Goal: Task Accomplishment & Management: Complete application form

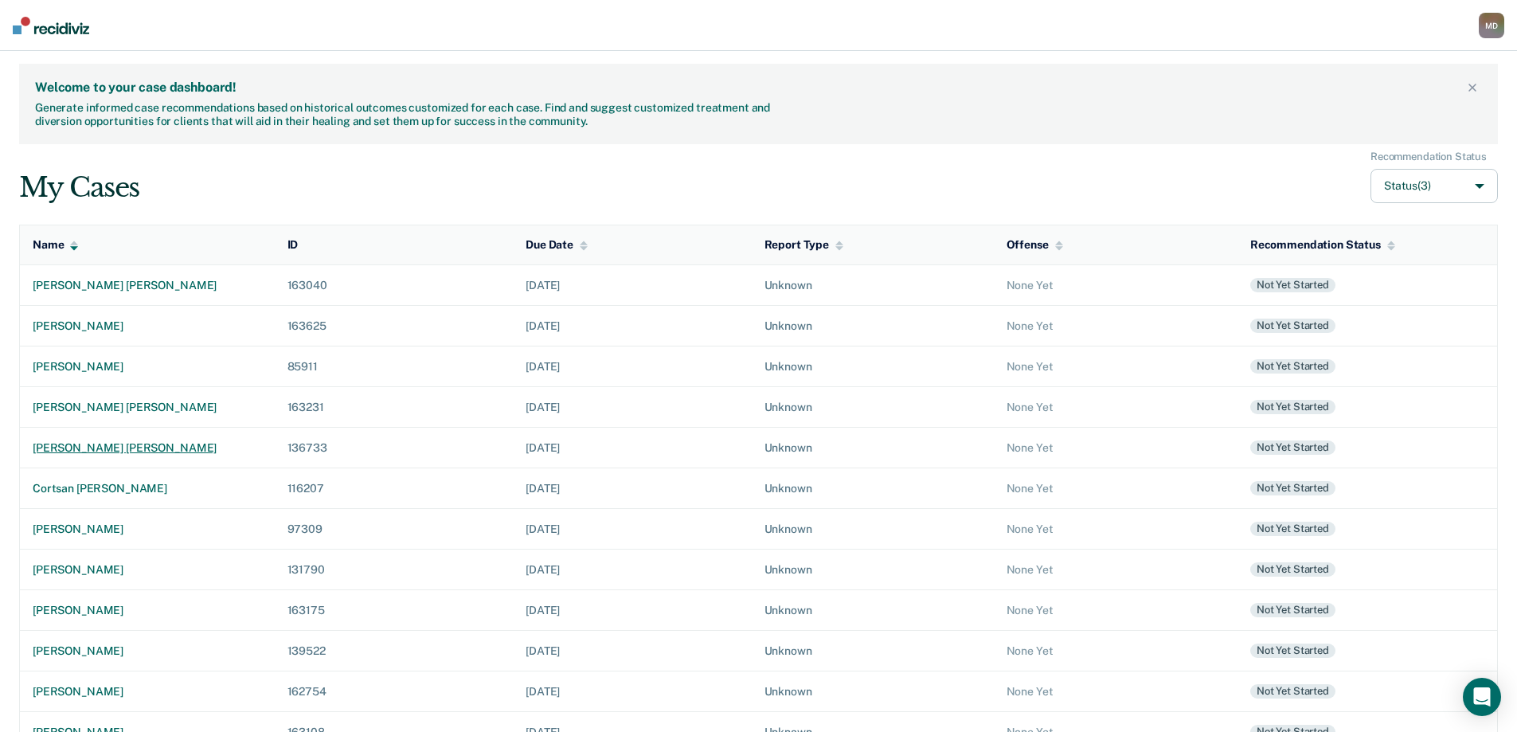
click at [130, 450] on div "[PERSON_NAME] [PERSON_NAME]" at bounding box center [147, 448] width 229 height 14
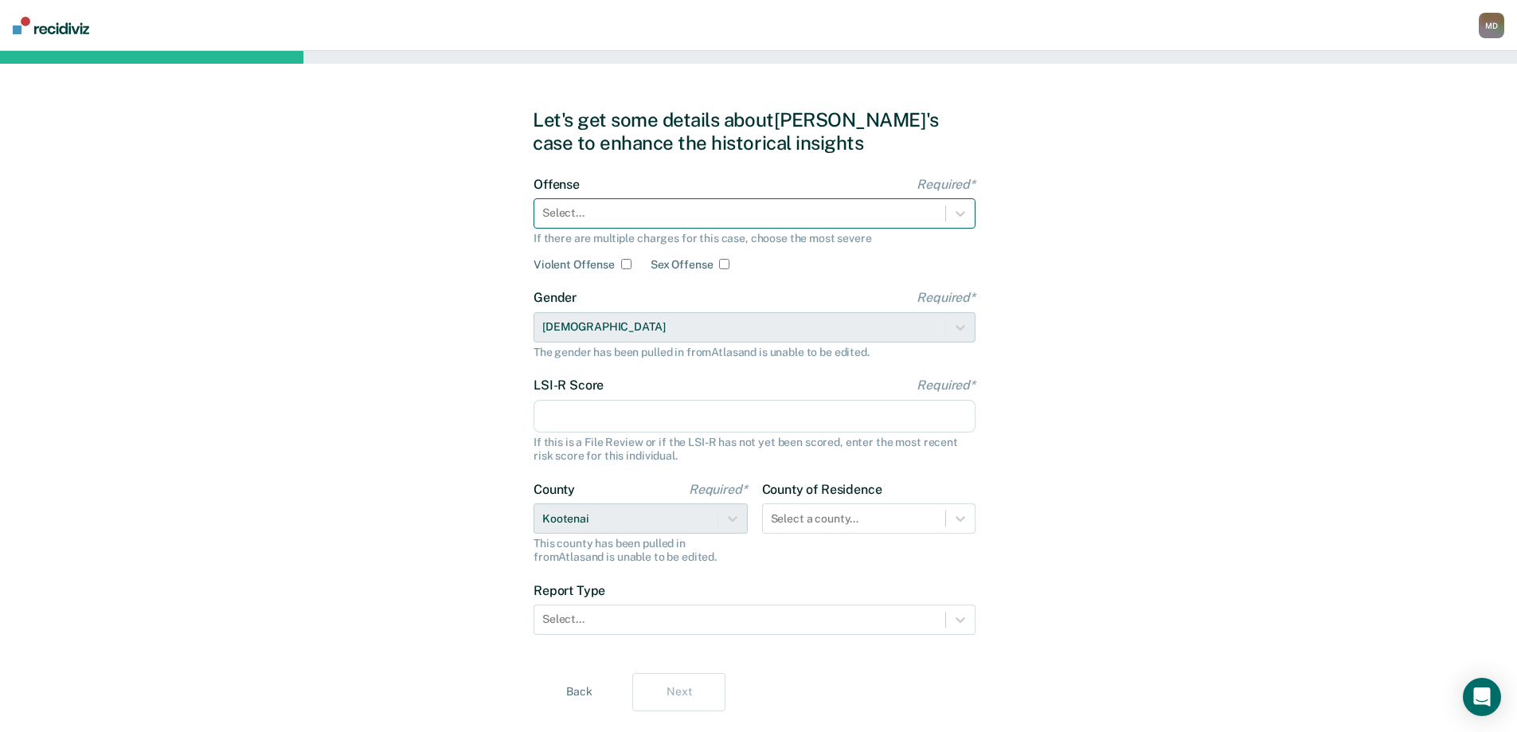
click at [600, 220] on div at bounding box center [739, 213] width 395 height 17
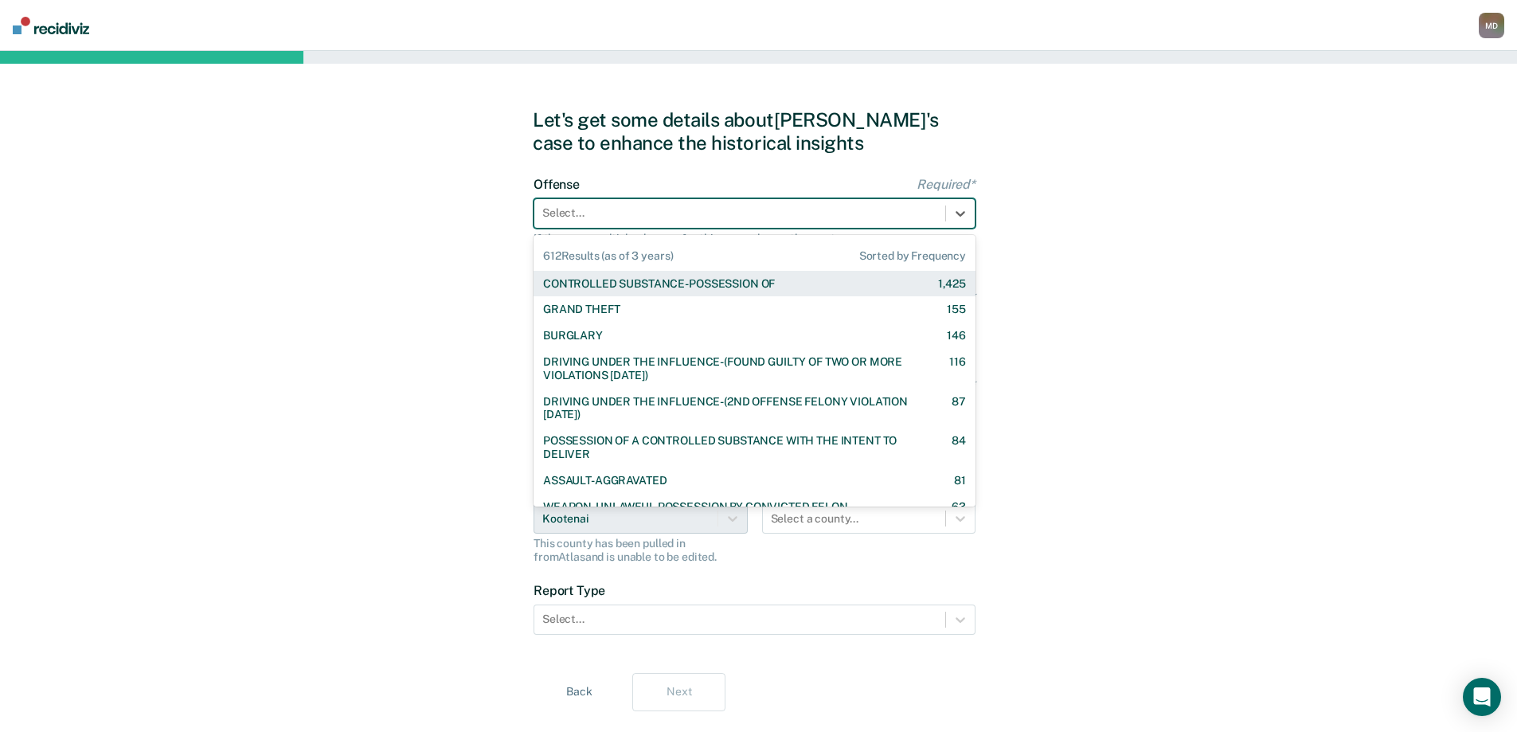
click at [676, 283] on div "CONTROLLED SUBSTANCE-POSSESSION OF" at bounding box center [659, 284] width 232 height 14
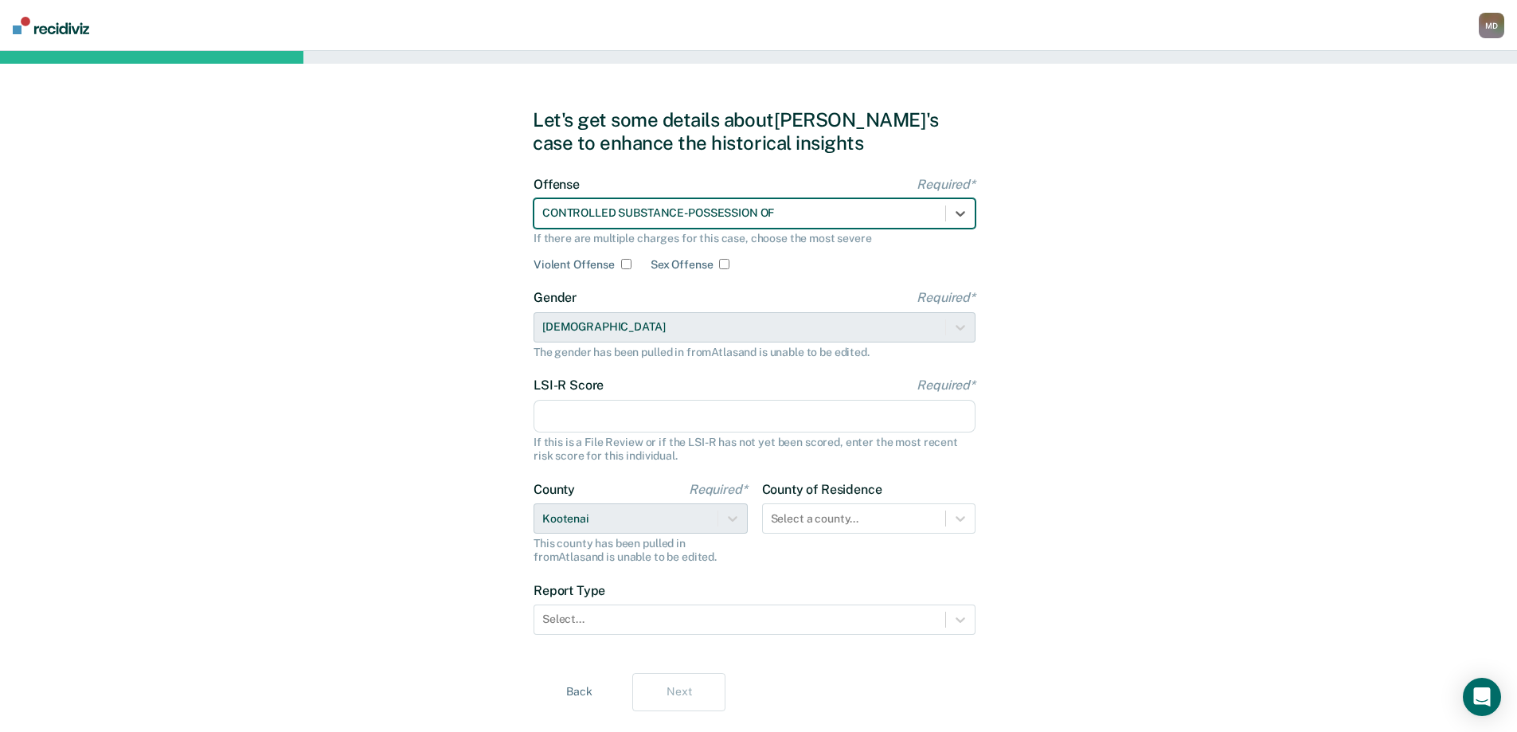
click at [628, 420] on input "LSI-R Score Required*" at bounding box center [754, 416] width 442 height 33
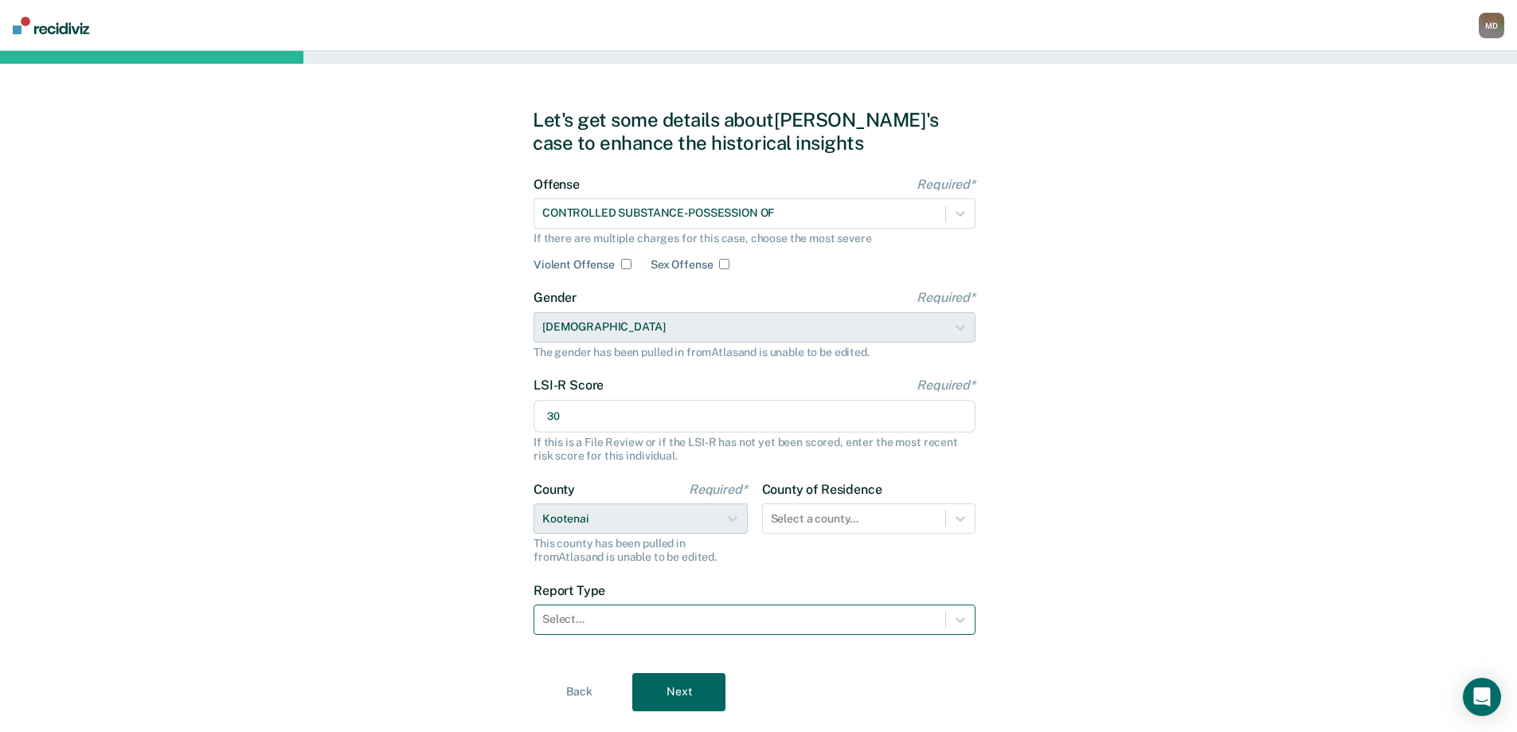
type input "30"
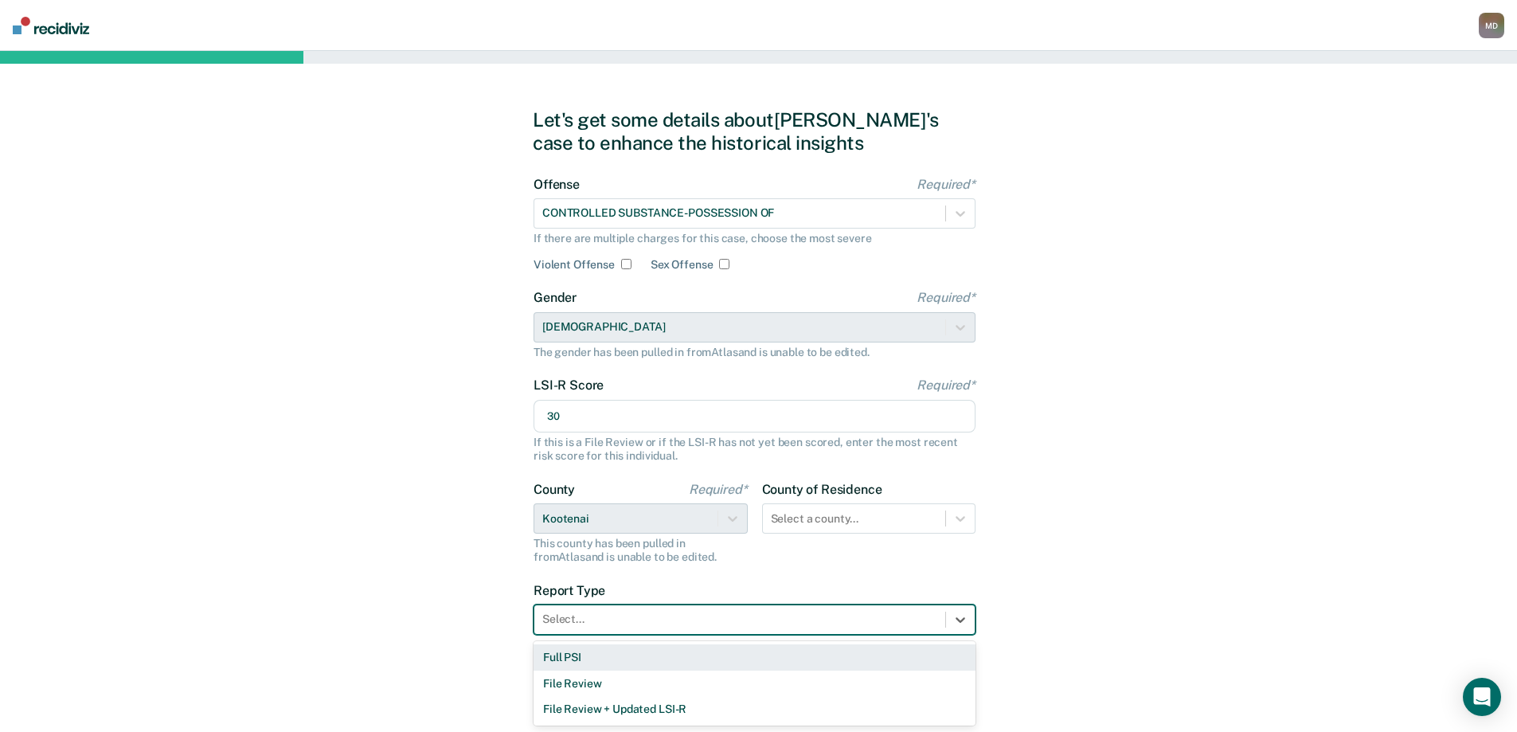
click at [607, 619] on div at bounding box center [739, 619] width 395 height 17
click at [589, 659] on div "Full PSI" at bounding box center [754, 657] width 442 height 26
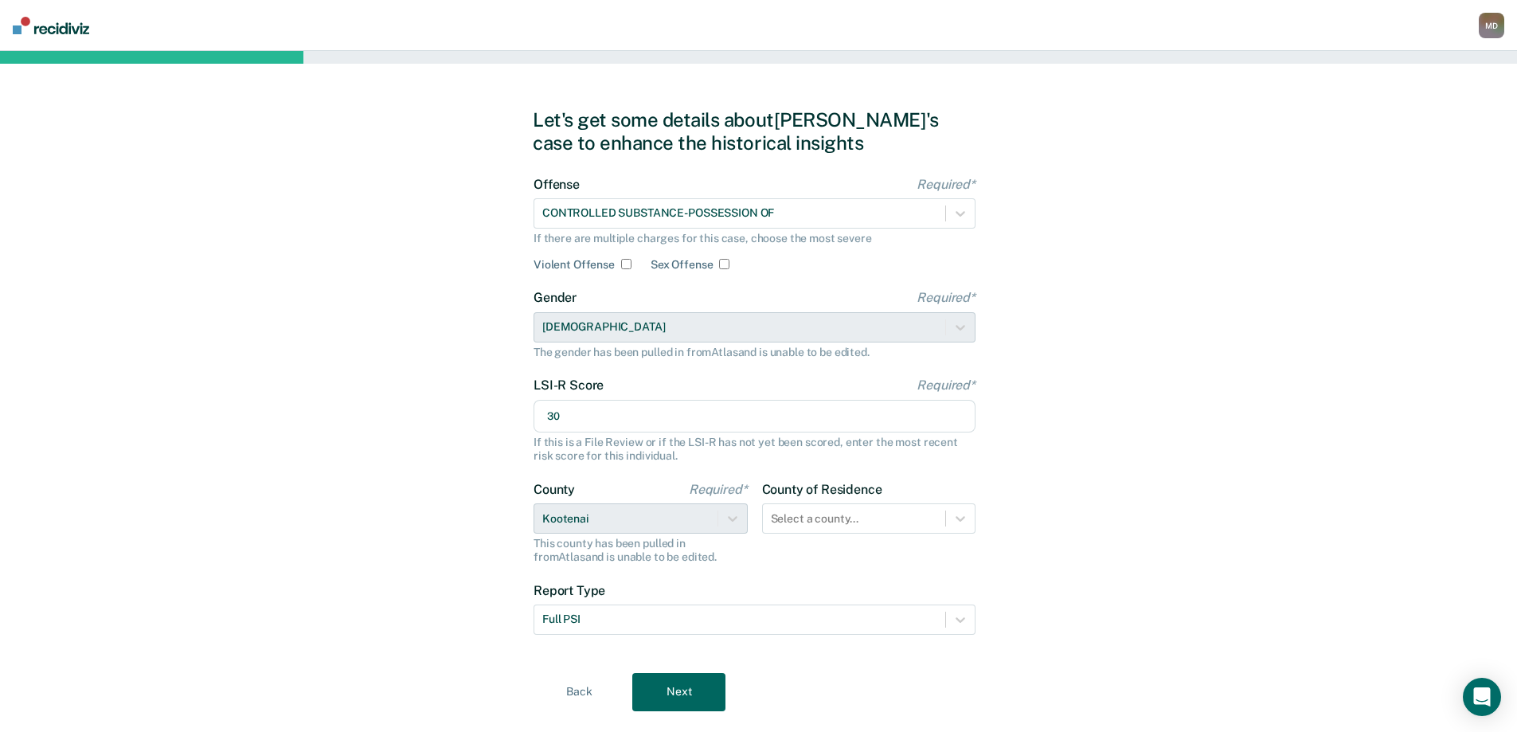
click at [700, 701] on button "Next" at bounding box center [678, 692] width 93 height 38
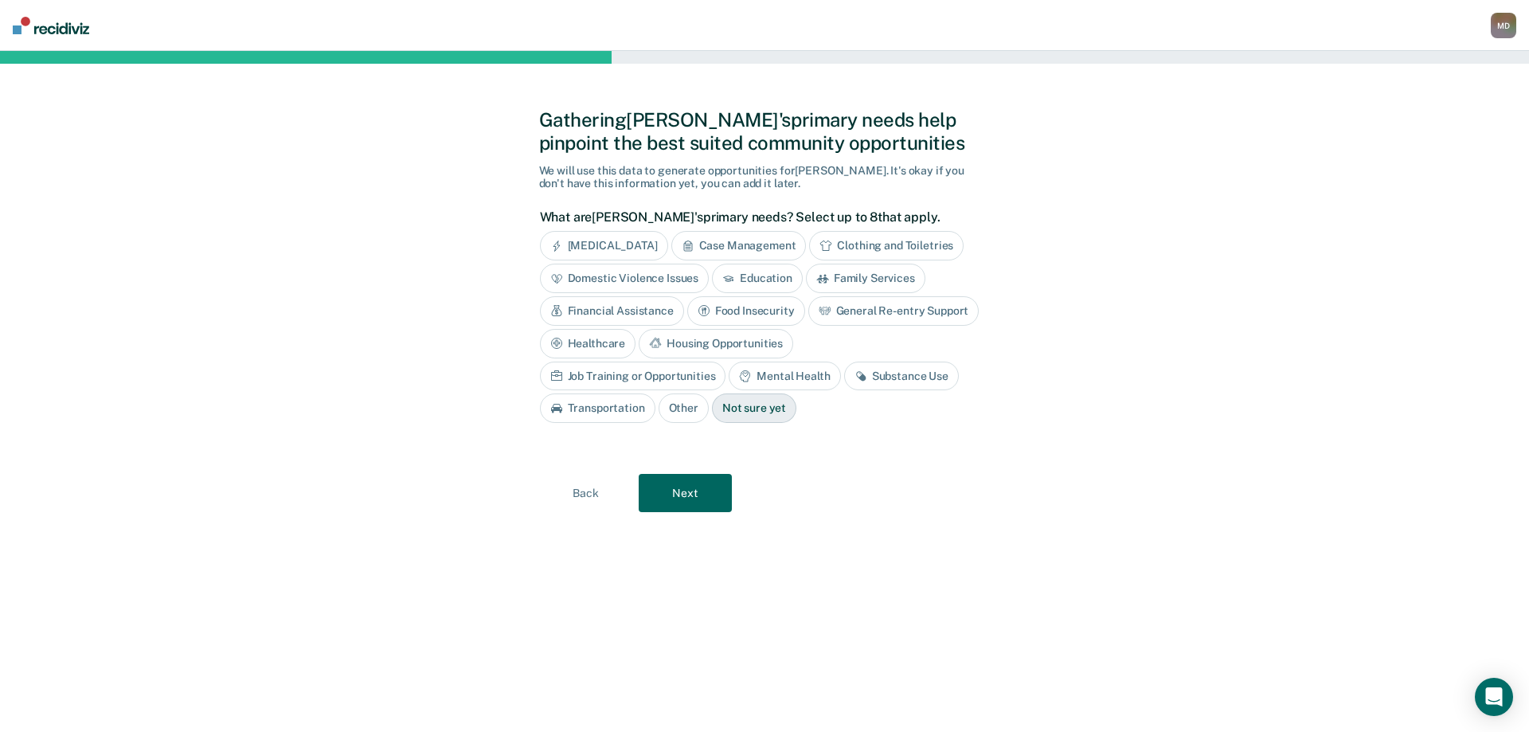
click at [760, 243] on div "Case Management" at bounding box center [738, 245] width 135 height 29
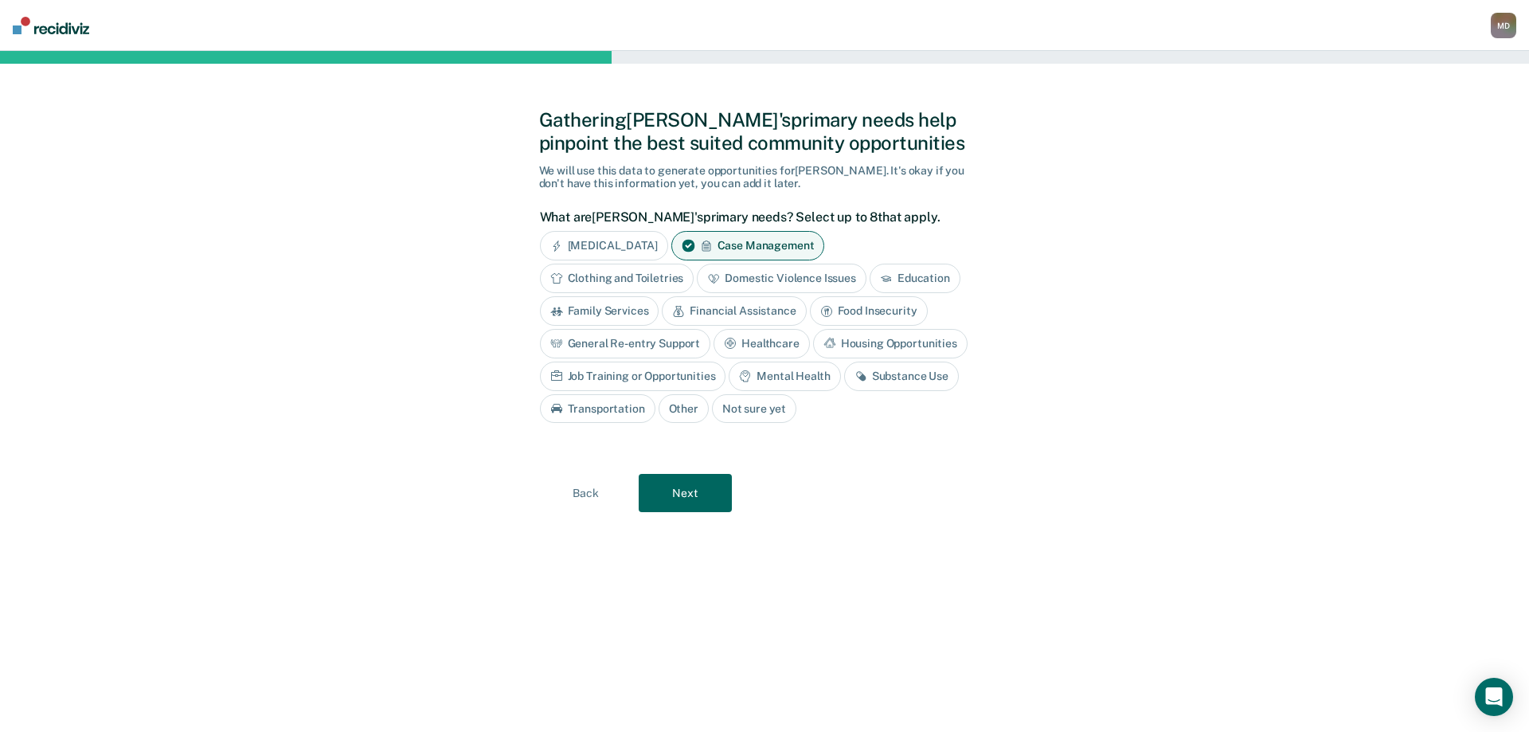
click at [623, 275] on div "Clothing and Toiletries" at bounding box center [617, 278] width 154 height 29
click at [767, 310] on div "Financial Assistance" at bounding box center [734, 310] width 144 height 29
click at [894, 313] on div "Food Insecurity" at bounding box center [887, 310] width 118 height 29
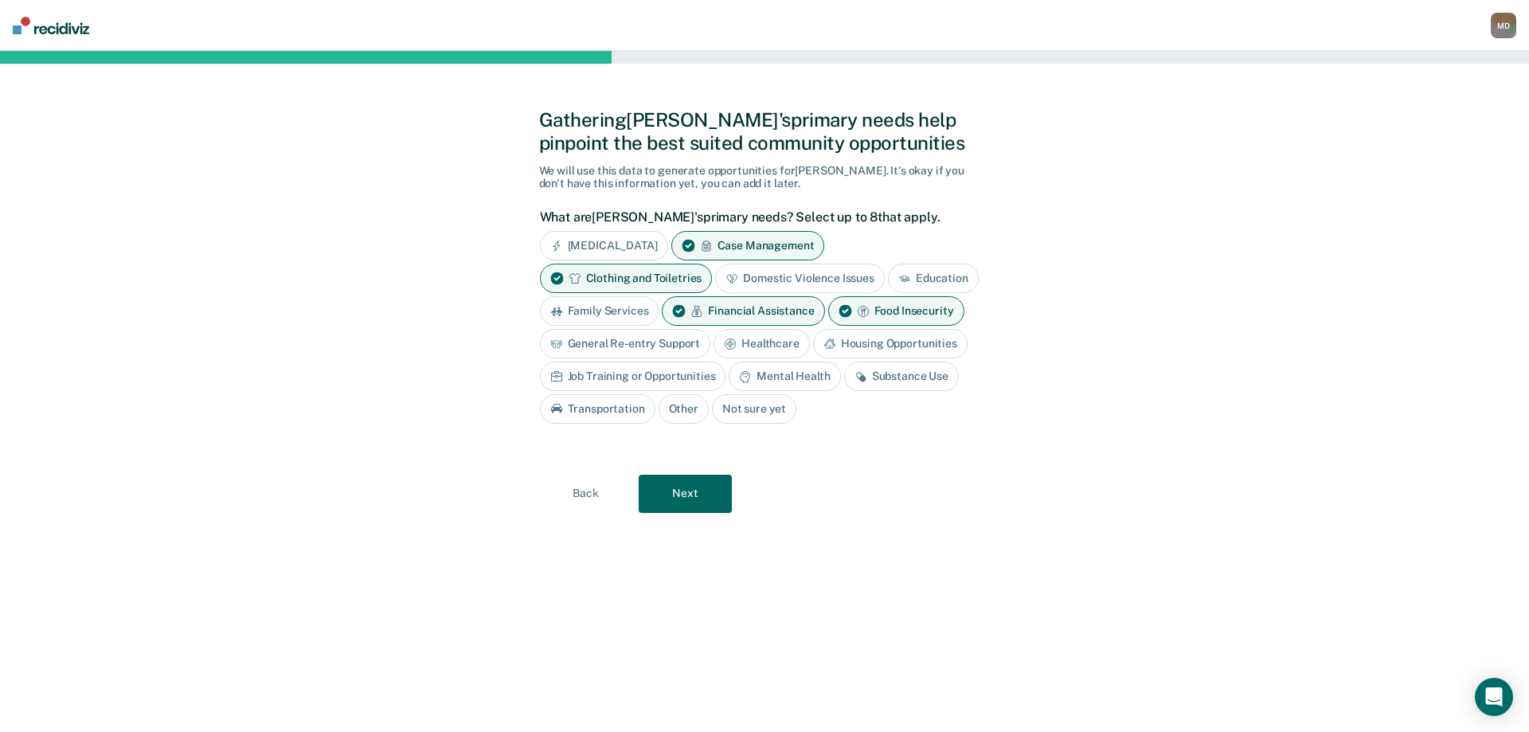
click at [656, 343] on div "General Re-entry Support" at bounding box center [625, 343] width 171 height 29
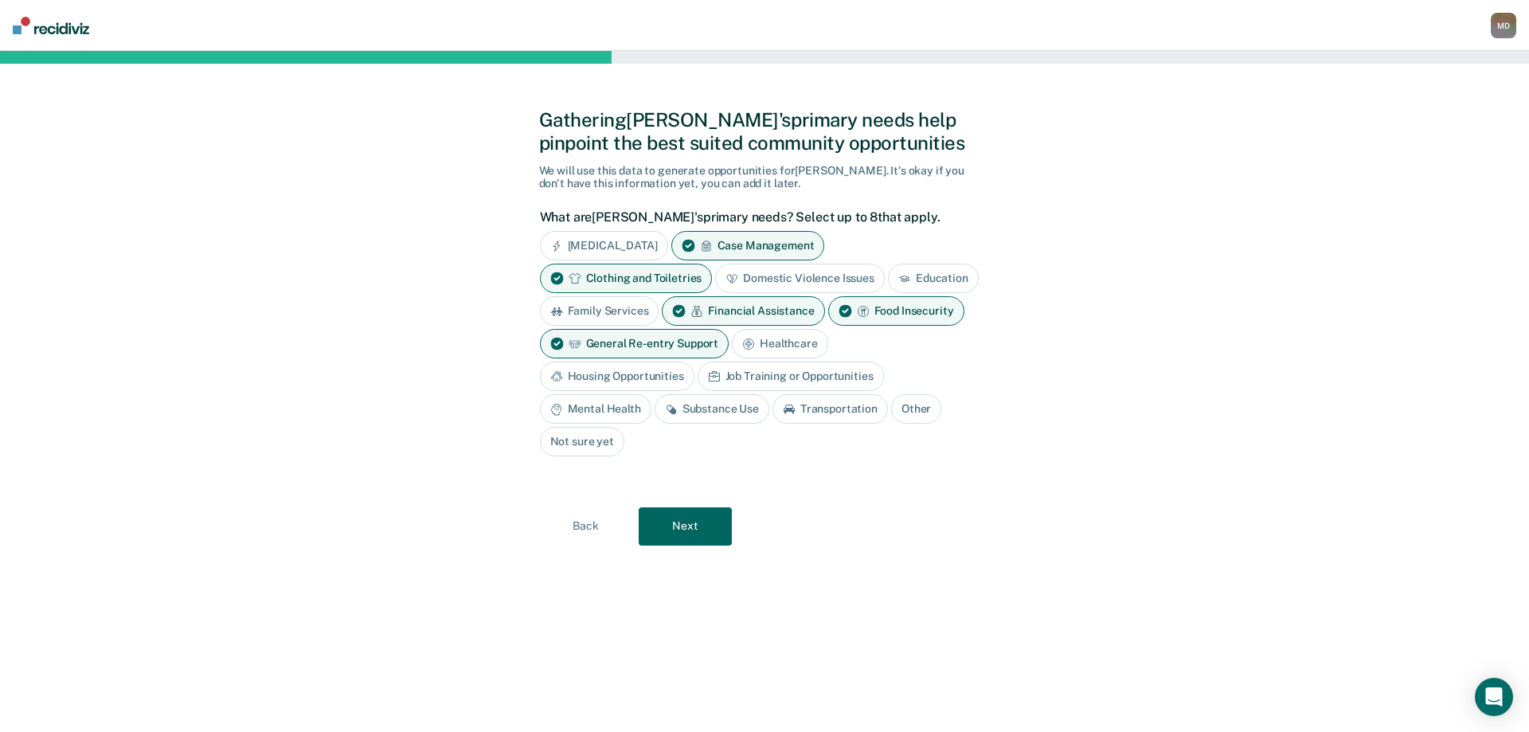
click at [620, 410] on div "Mental Health" at bounding box center [595, 408] width 111 height 29
click at [636, 369] on div "Housing Opportunities" at bounding box center [617, 375] width 154 height 29
click at [724, 404] on div "Substance Use" at bounding box center [730, 408] width 115 height 29
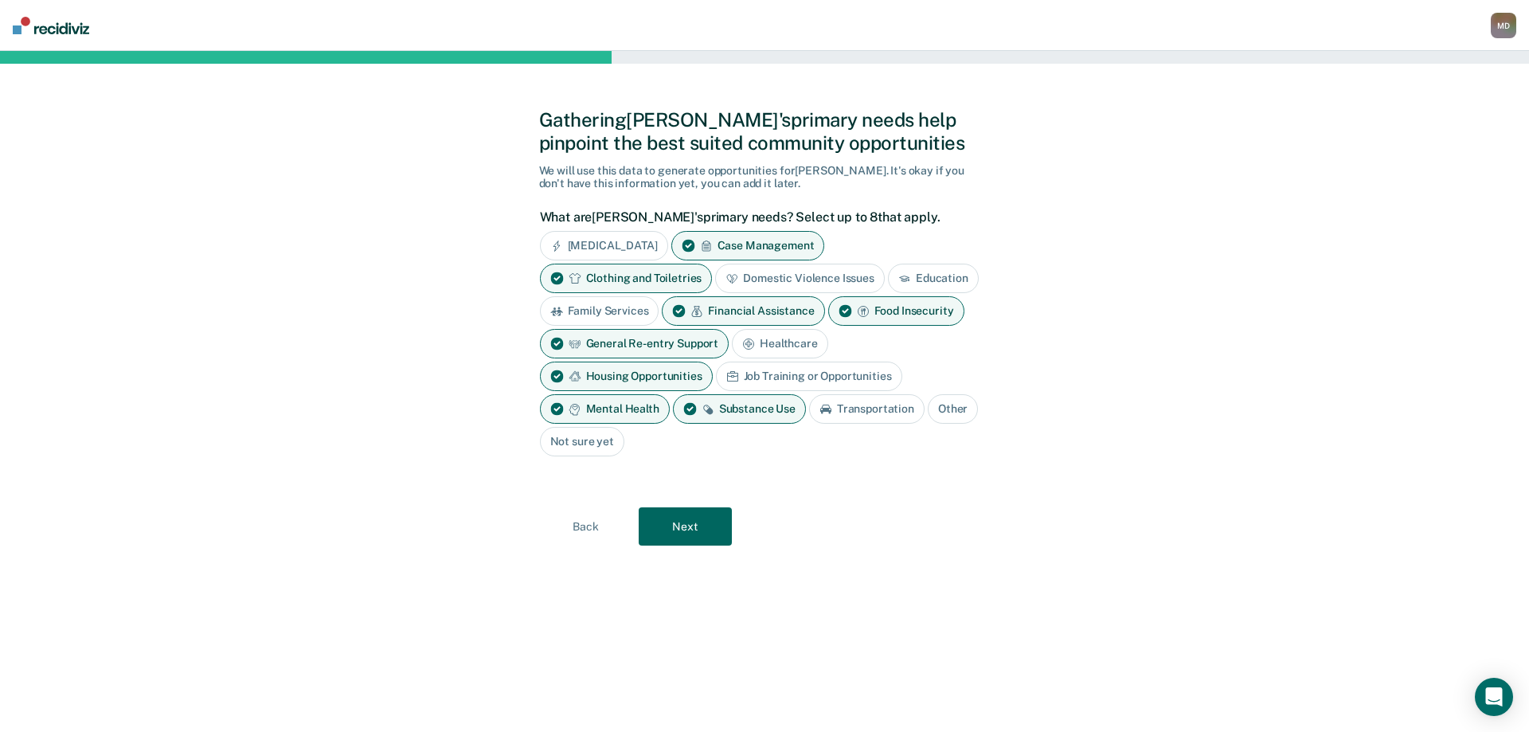
click at [884, 409] on div "Transportation" at bounding box center [866, 408] width 115 height 29
click at [703, 520] on button "Next" at bounding box center [685, 526] width 93 height 38
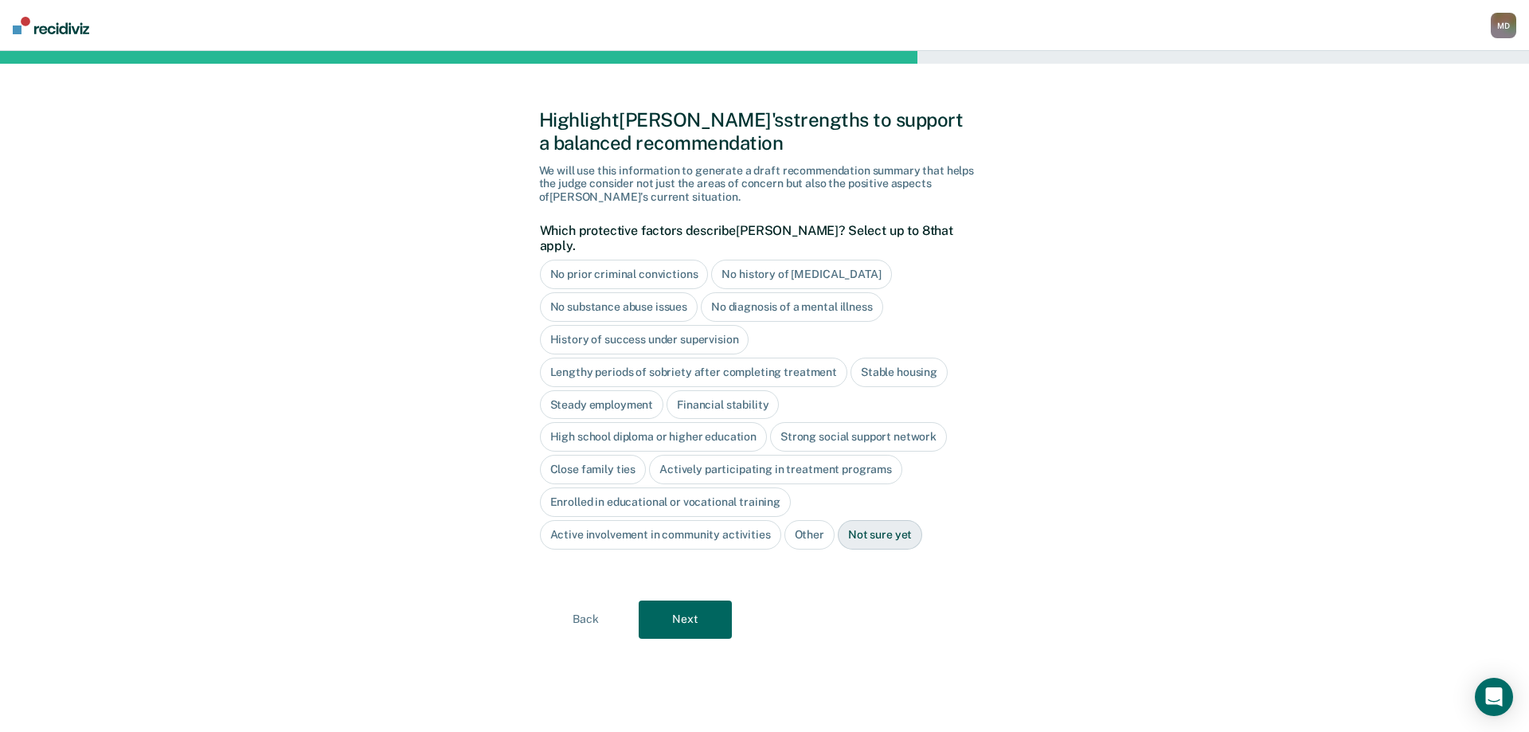
click at [691, 600] on button "Next" at bounding box center [685, 619] width 93 height 38
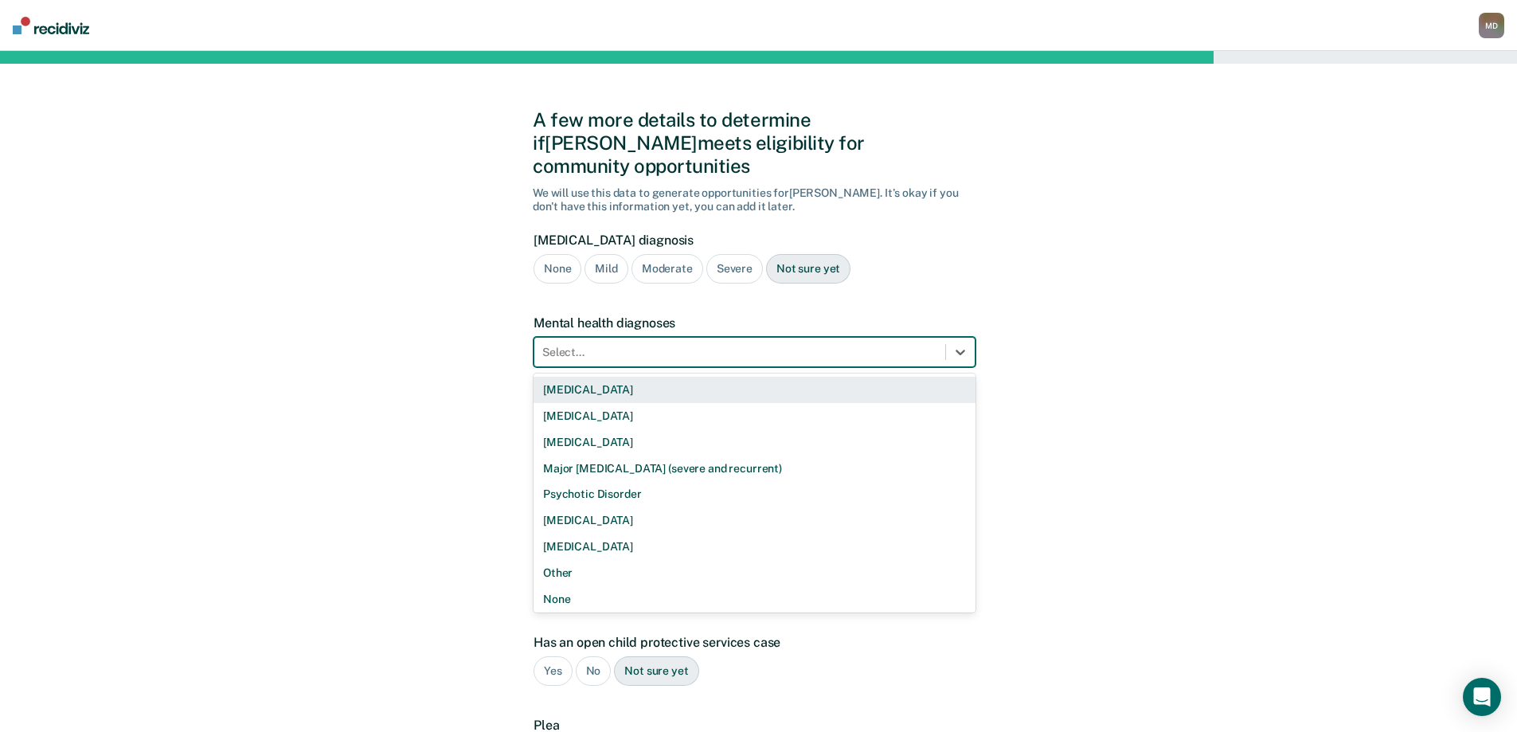
click at [661, 344] on div at bounding box center [739, 352] width 395 height 17
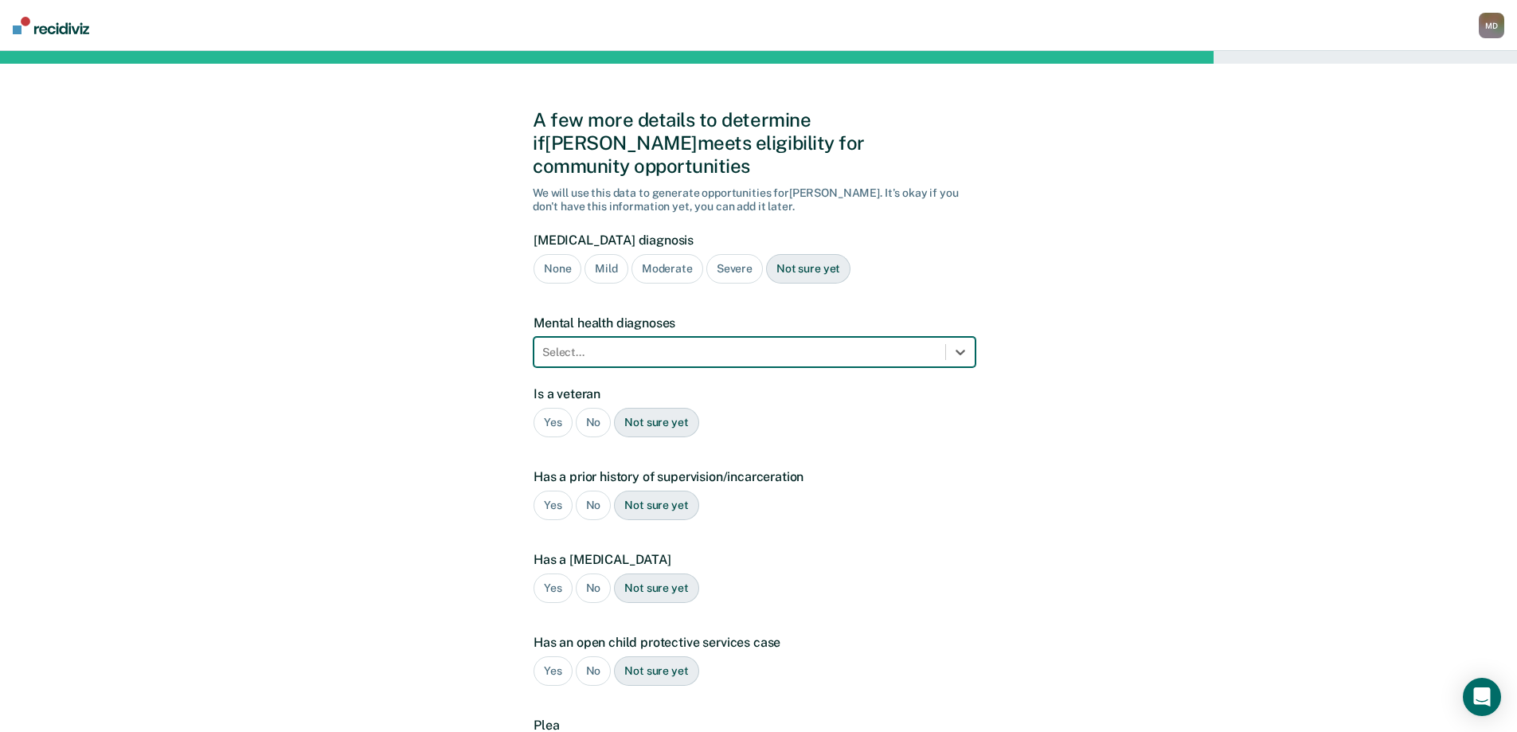
click at [661, 344] on div at bounding box center [739, 352] width 395 height 17
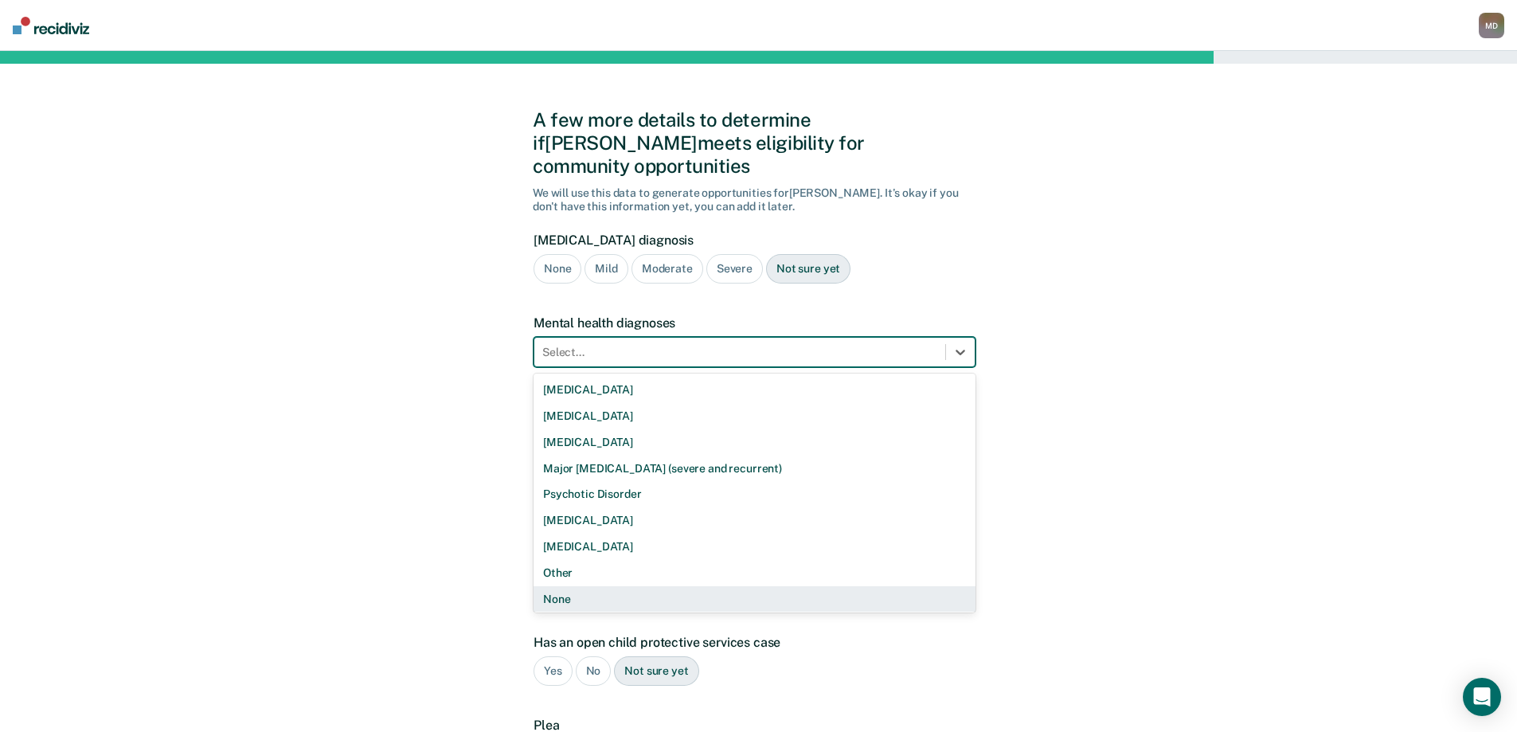
click at [573, 586] on div "None" at bounding box center [754, 599] width 442 height 26
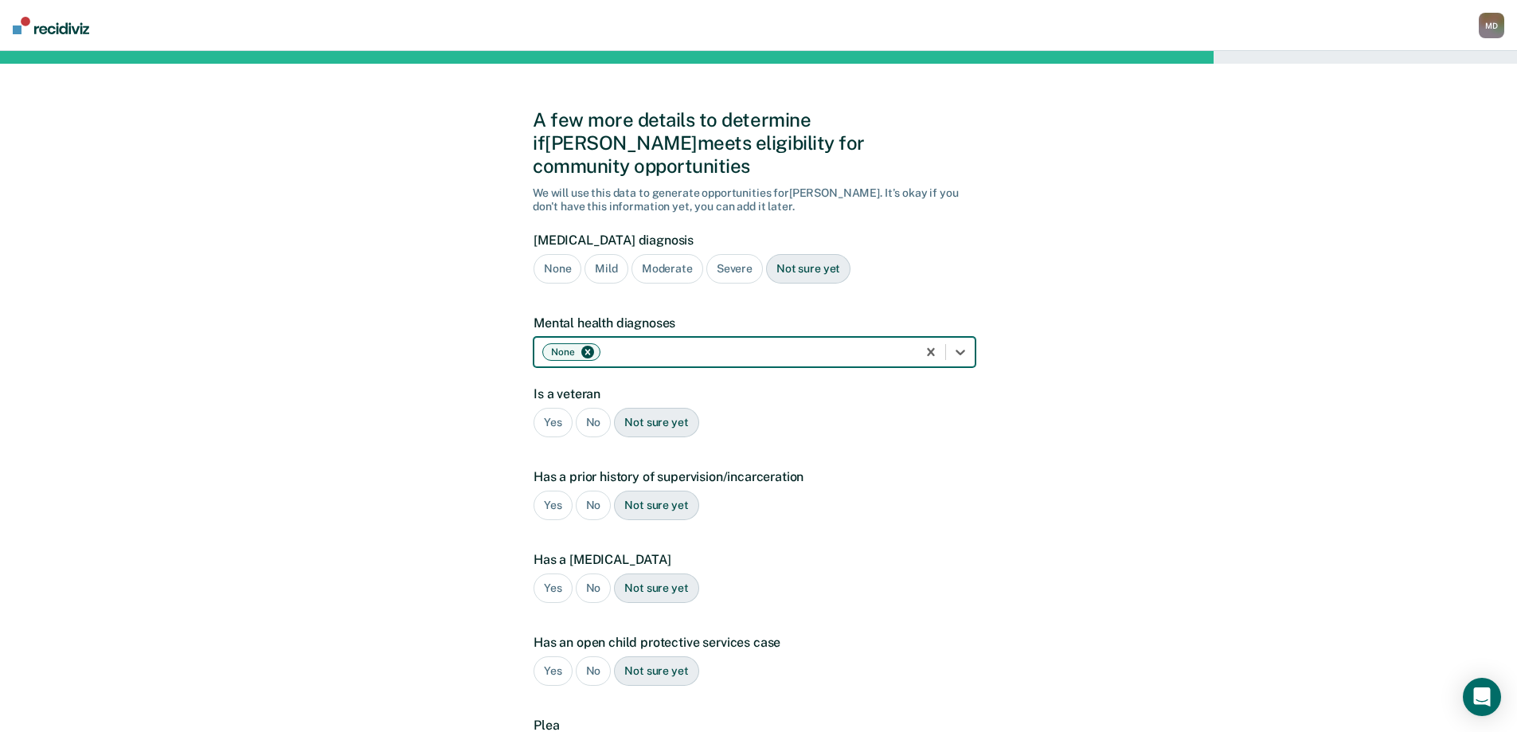
click at [728, 254] on div "Severe" at bounding box center [734, 268] width 57 height 29
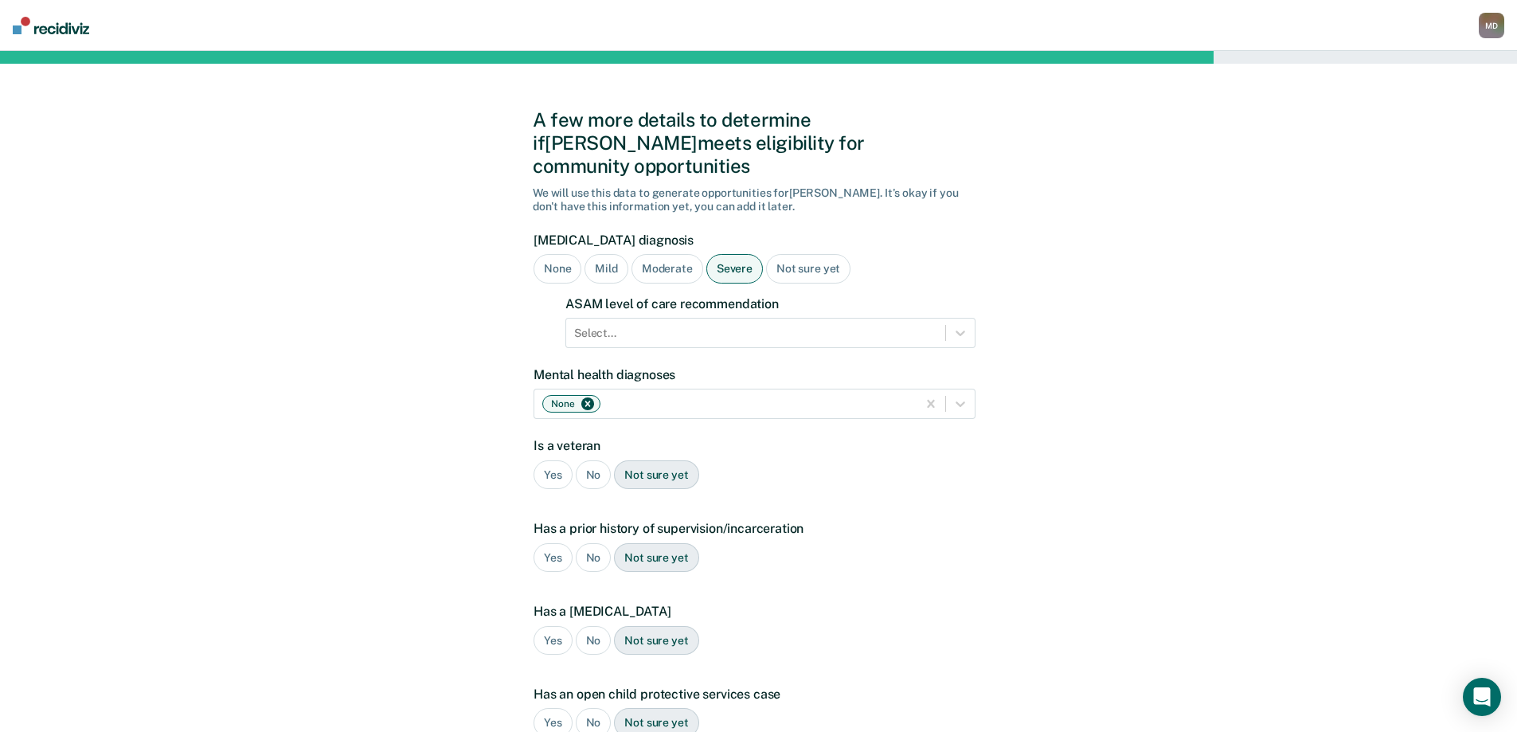
click at [593, 460] on div "No" at bounding box center [594, 474] width 36 height 29
click at [550, 543] on div "Yes" at bounding box center [552, 557] width 39 height 29
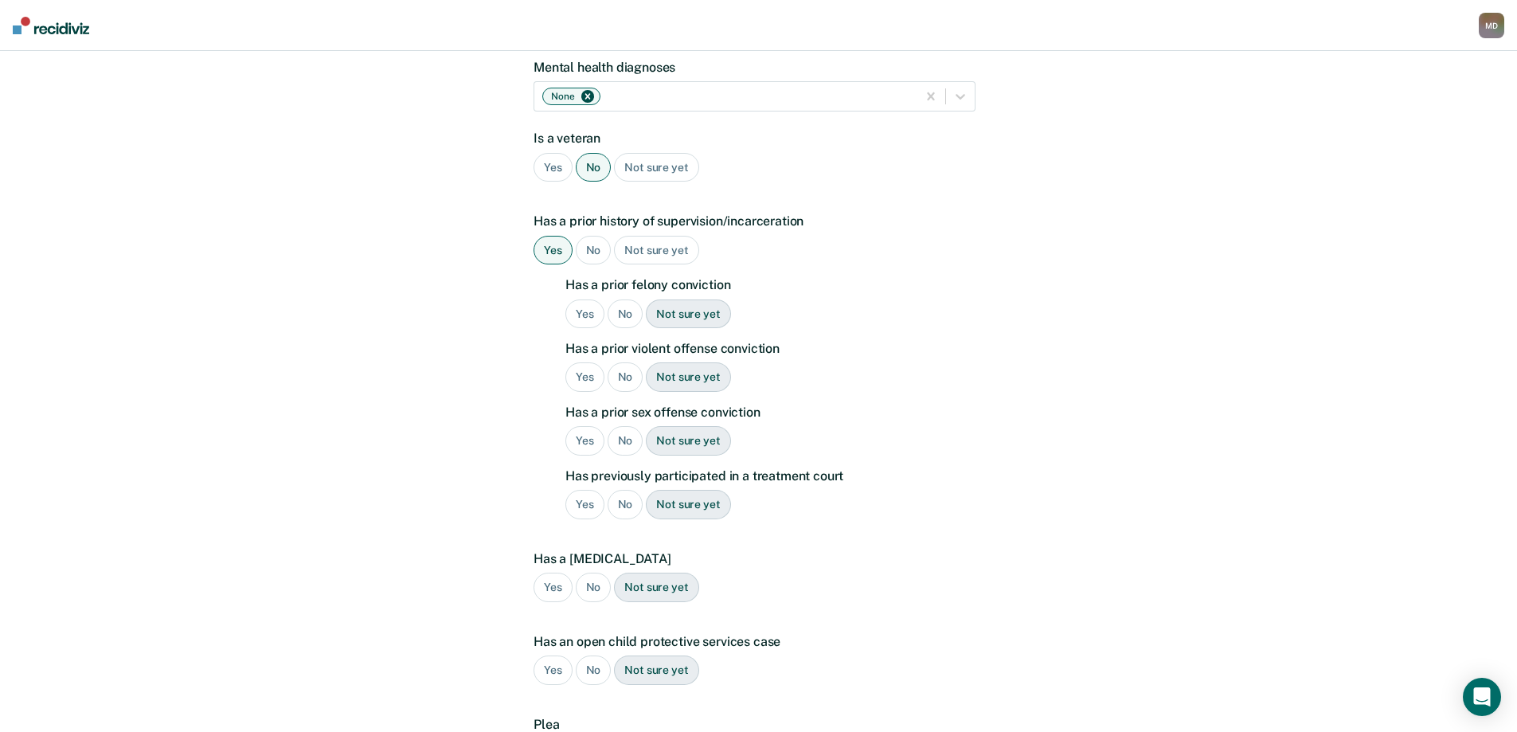
scroll to position [318, 0]
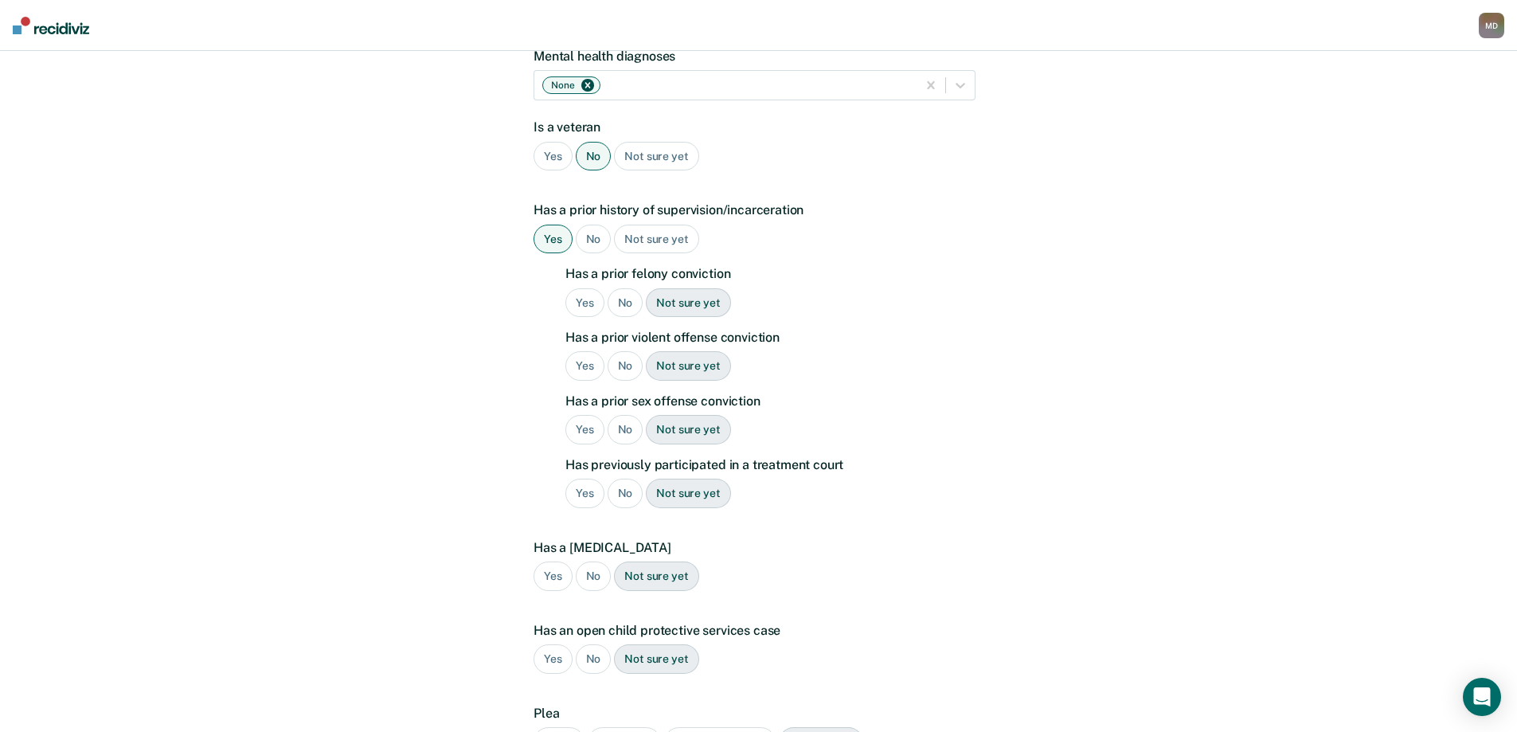
click at [586, 288] on div "Yes" at bounding box center [584, 302] width 39 height 29
click at [587, 351] on div "Yes" at bounding box center [584, 365] width 39 height 29
click at [627, 415] on div "No" at bounding box center [625, 429] width 36 height 29
click at [588, 478] on div "Yes" at bounding box center [584, 492] width 39 height 29
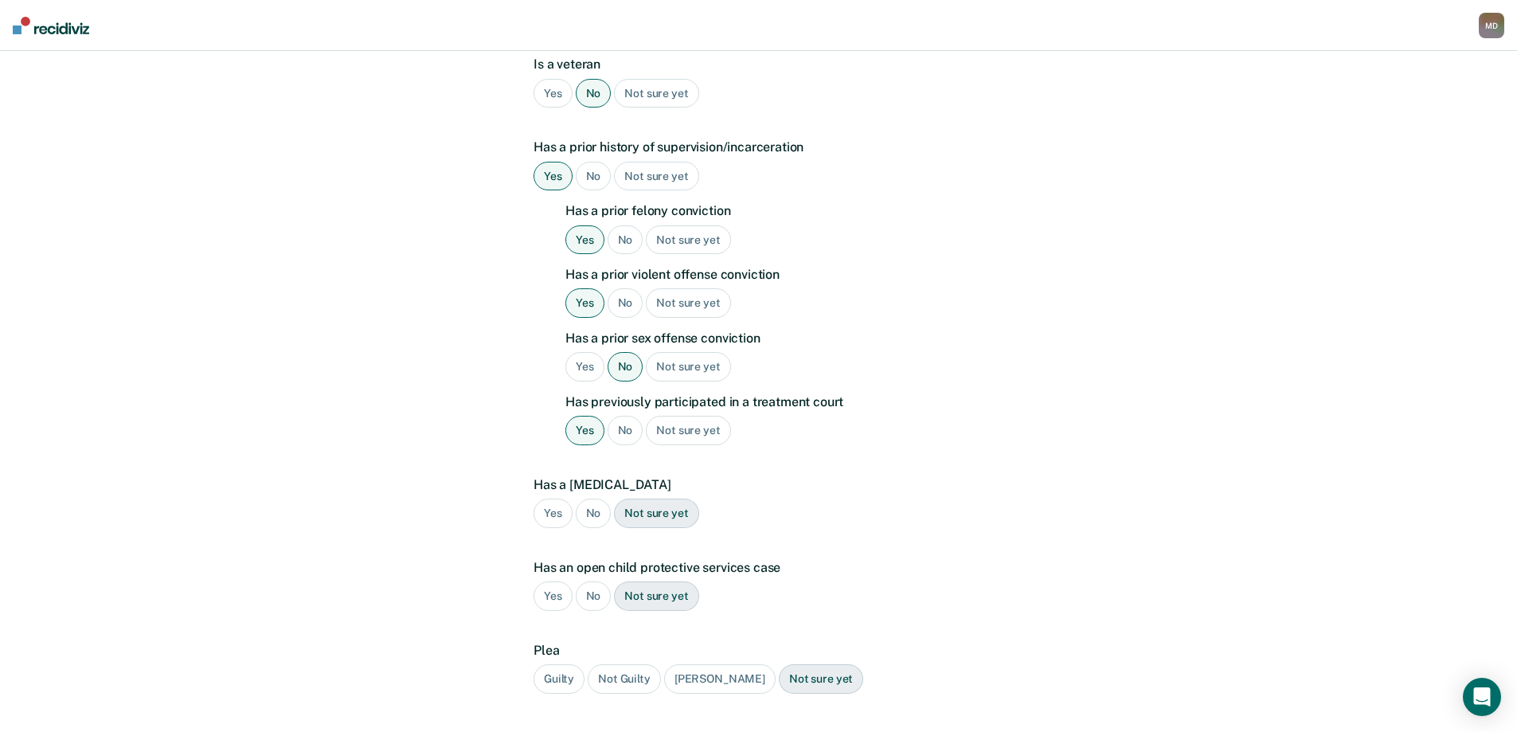
scroll to position [467, 0]
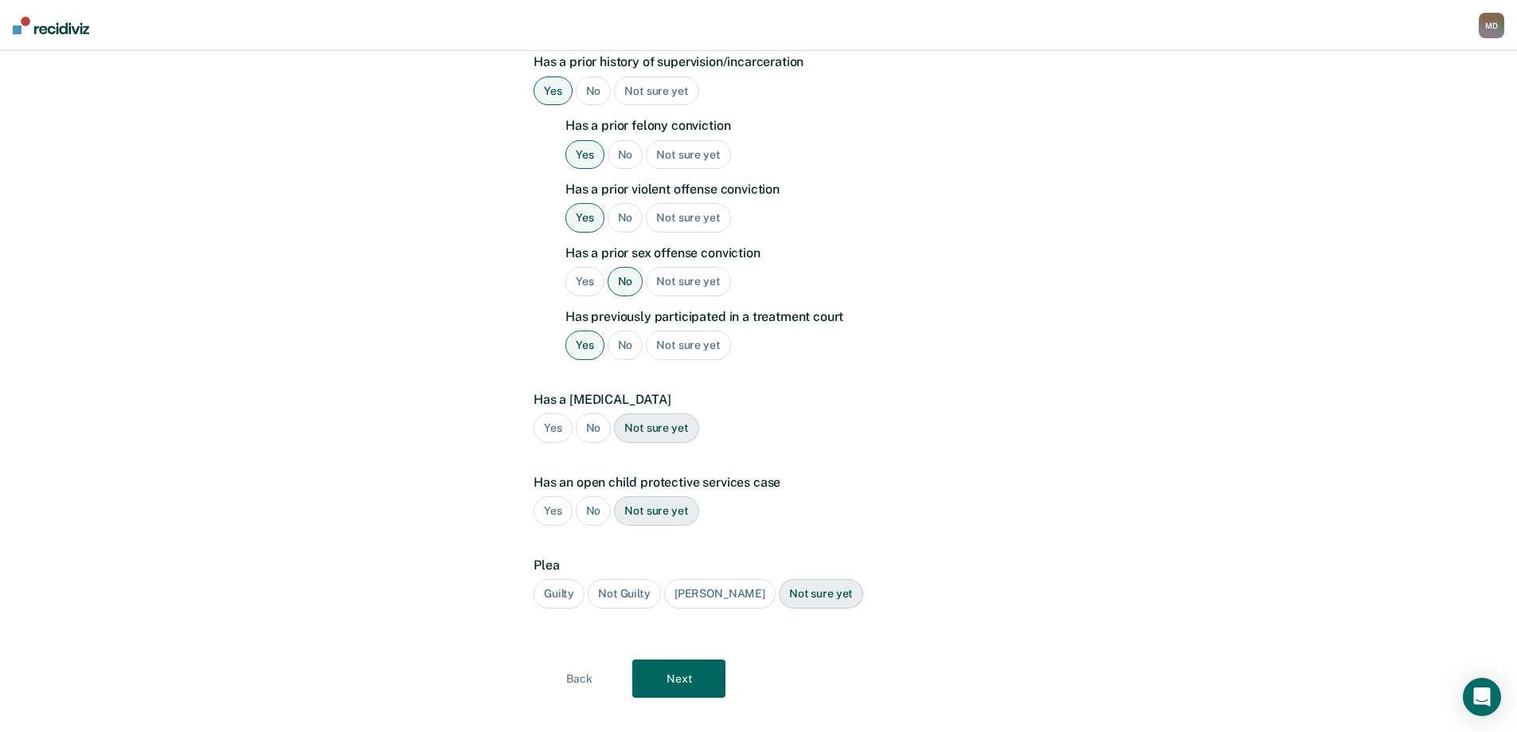
click at [588, 413] on div "No" at bounding box center [594, 427] width 36 height 29
click at [596, 496] on div "No" at bounding box center [594, 510] width 36 height 29
click at [557, 579] on div "Guilty" at bounding box center [558, 593] width 51 height 29
click at [682, 659] on button "Next" at bounding box center [678, 678] width 93 height 38
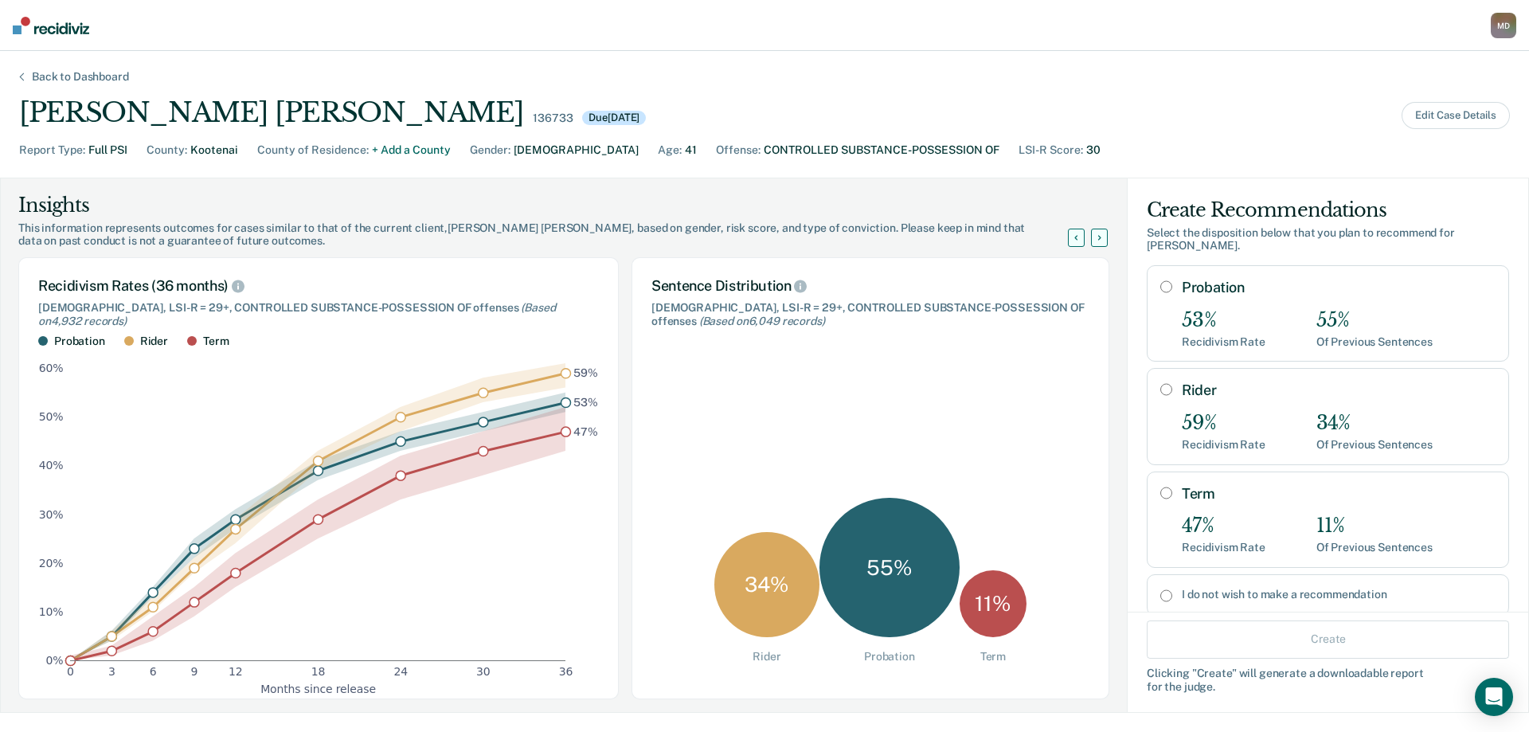
click at [1160, 486] on input "Term" at bounding box center [1166, 492] width 12 height 13
radio input "true"
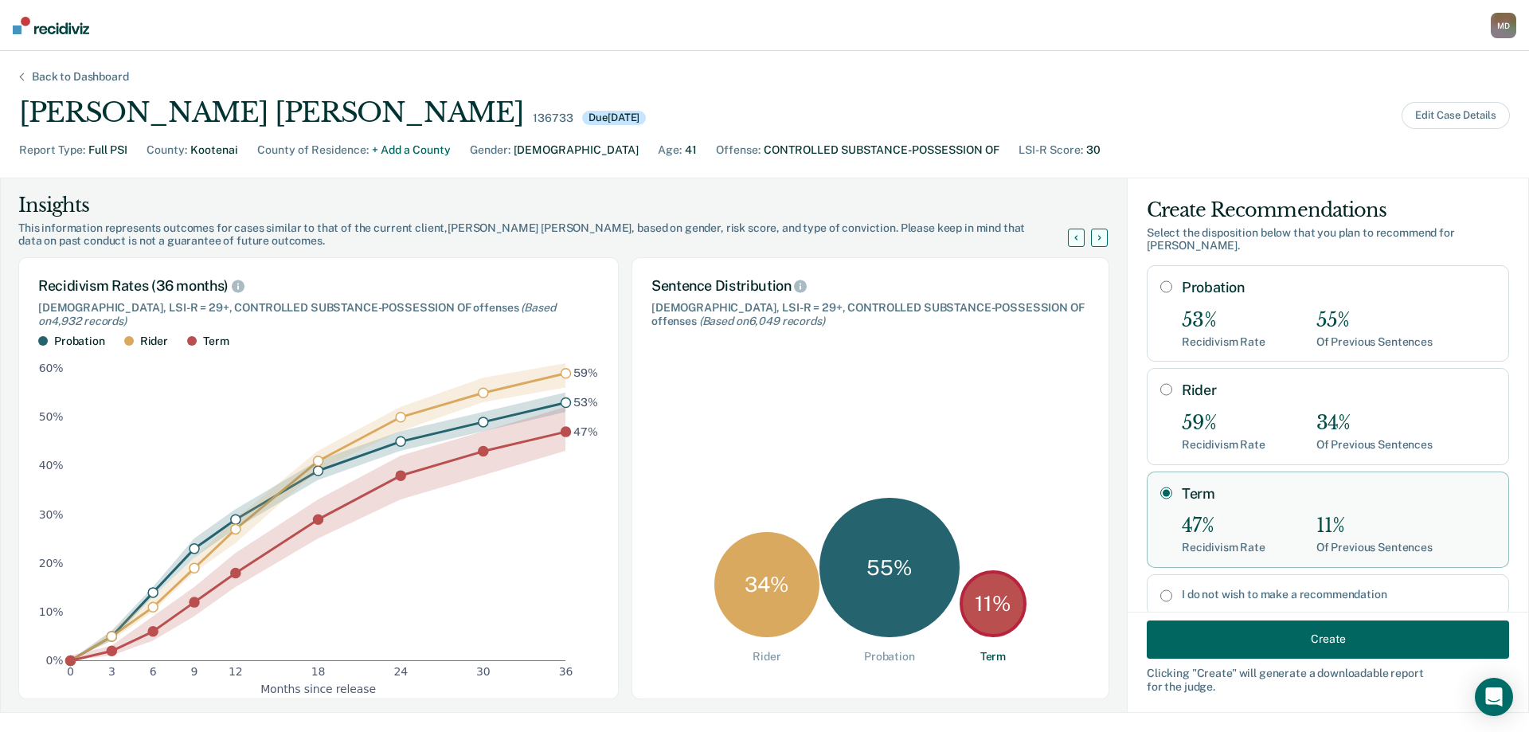
click at [1240, 634] on button "Create" at bounding box center [1327, 638] width 362 height 38
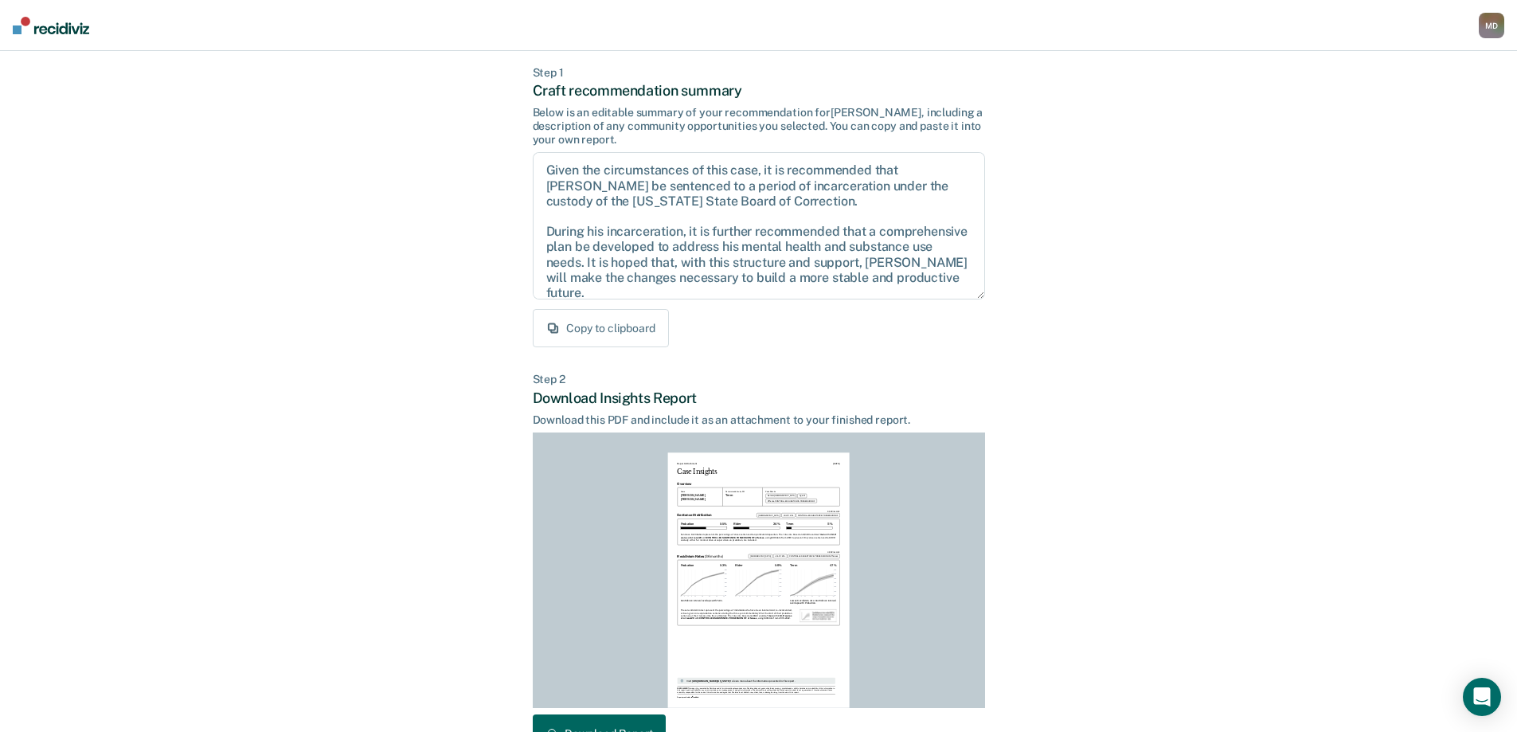
scroll to position [176, 0]
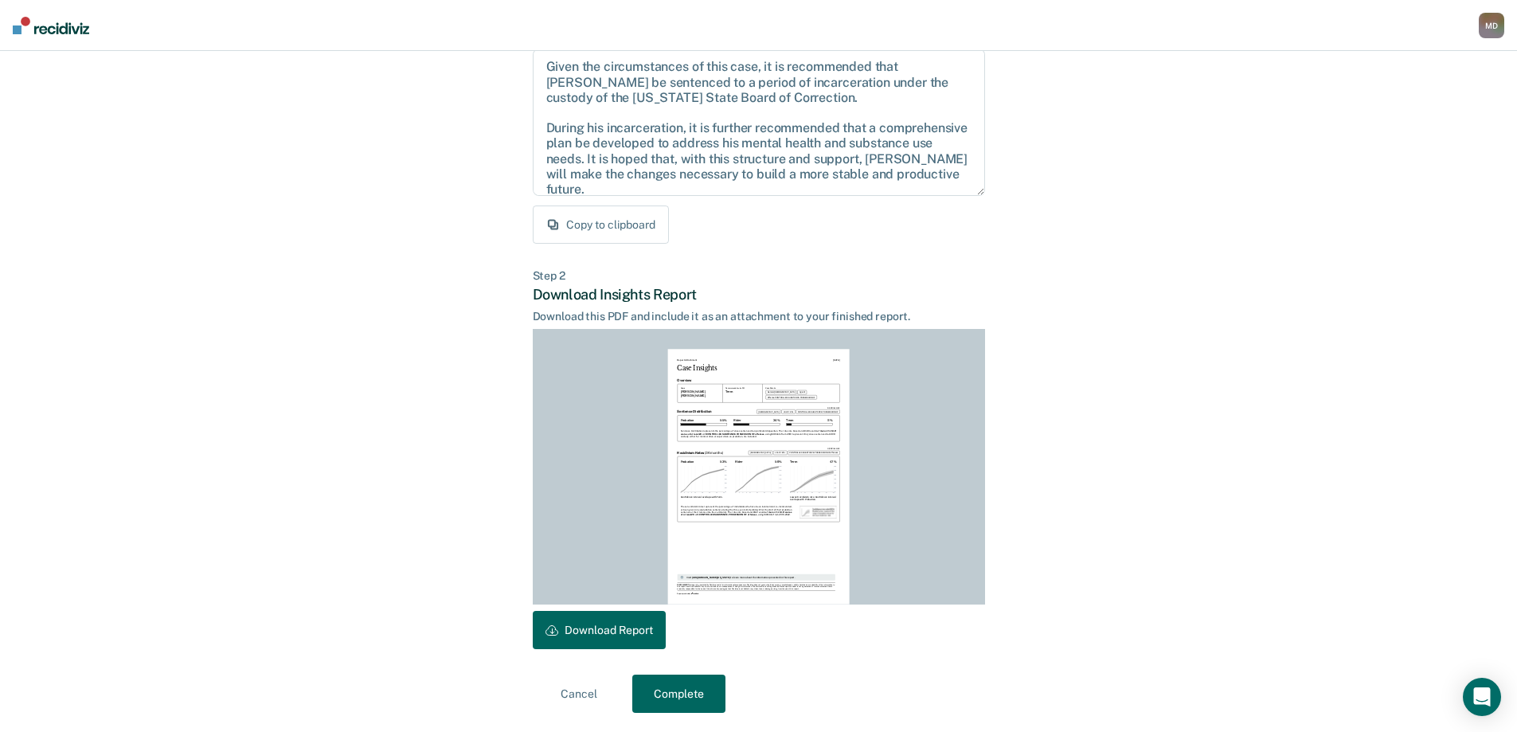
click at [628, 622] on button "Download Report" at bounding box center [599, 630] width 133 height 38
click at [678, 694] on button "Complete" at bounding box center [678, 693] width 93 height 38
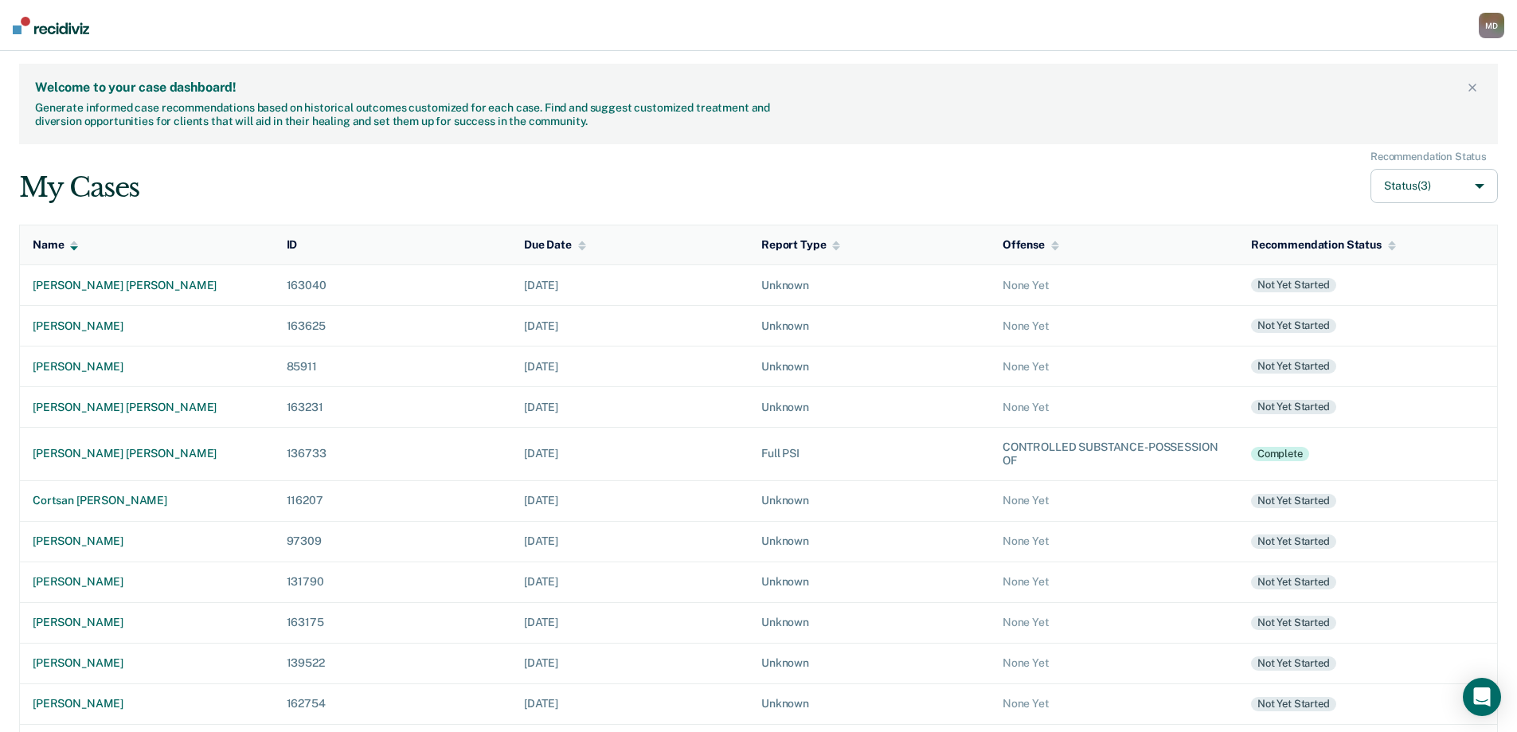
click at [215, 181] on div "My Cases Recommendation Status Status (3)" at bounding box center [758, 176] width 1478 height 53
